Goal: Task Accomplishment & Management: Manage account settings

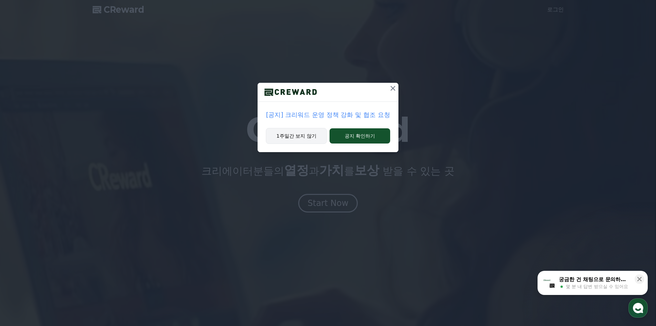
click at [301, 137] on button "1주일간 보지 않기" at bounding box center [296, 136] width 61 height 16
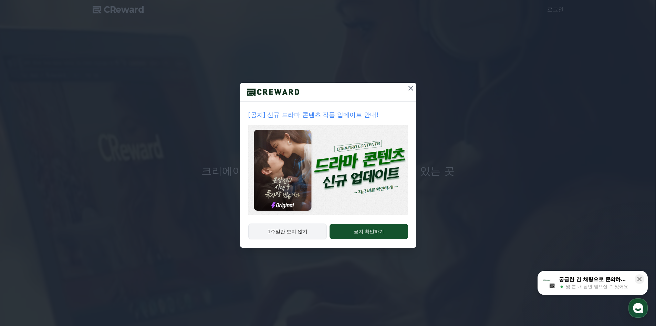
click at [310, 231] on button "1주일간 보지 않기" at bounding box center [287, 231] width 79 height 16
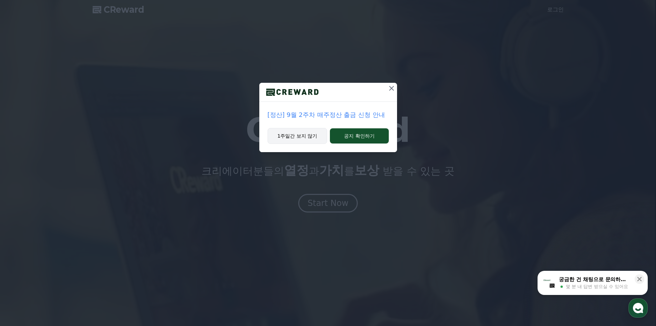
click at [299, 138] on button "1주일간 보지 않기" at bounding box center [298, 136] width 60 height 16
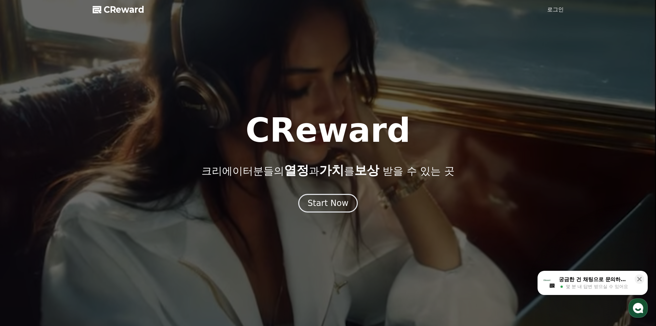
click at [553, 12] on link "로그인" at bounding box center [555, 10] width 17 height 8
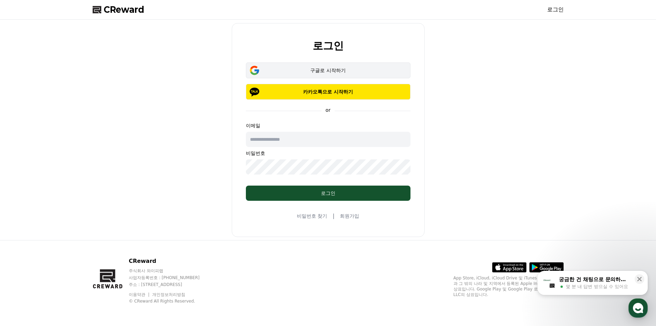
click at [340, 74] on button "구글로 시작하기" at bounding box center [328, 70] width 165 height 16
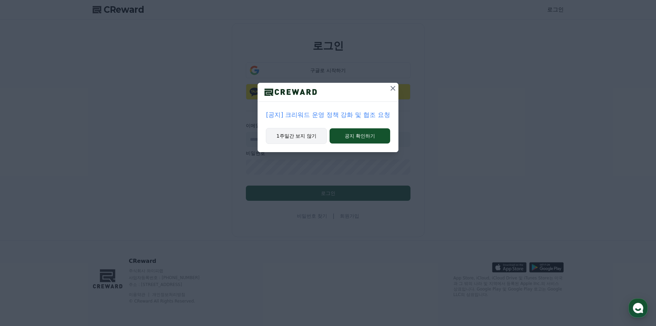
click at [305, 136] on button "1주일간 보지 않기" at bounding box center [296, 136] width 61 height 16
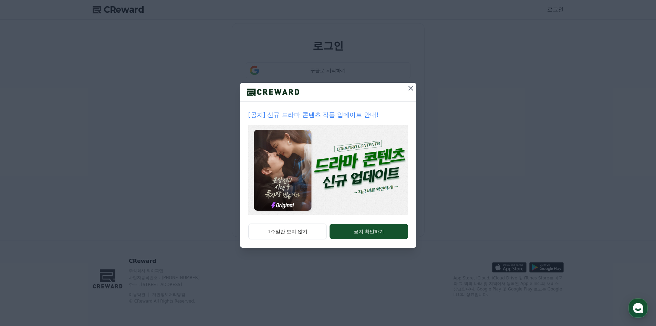
click at [407, 89] on button at bounding box center [410, 88] width 11 height 11
